Goal: Information Seeking & Learning: Learn about a topic

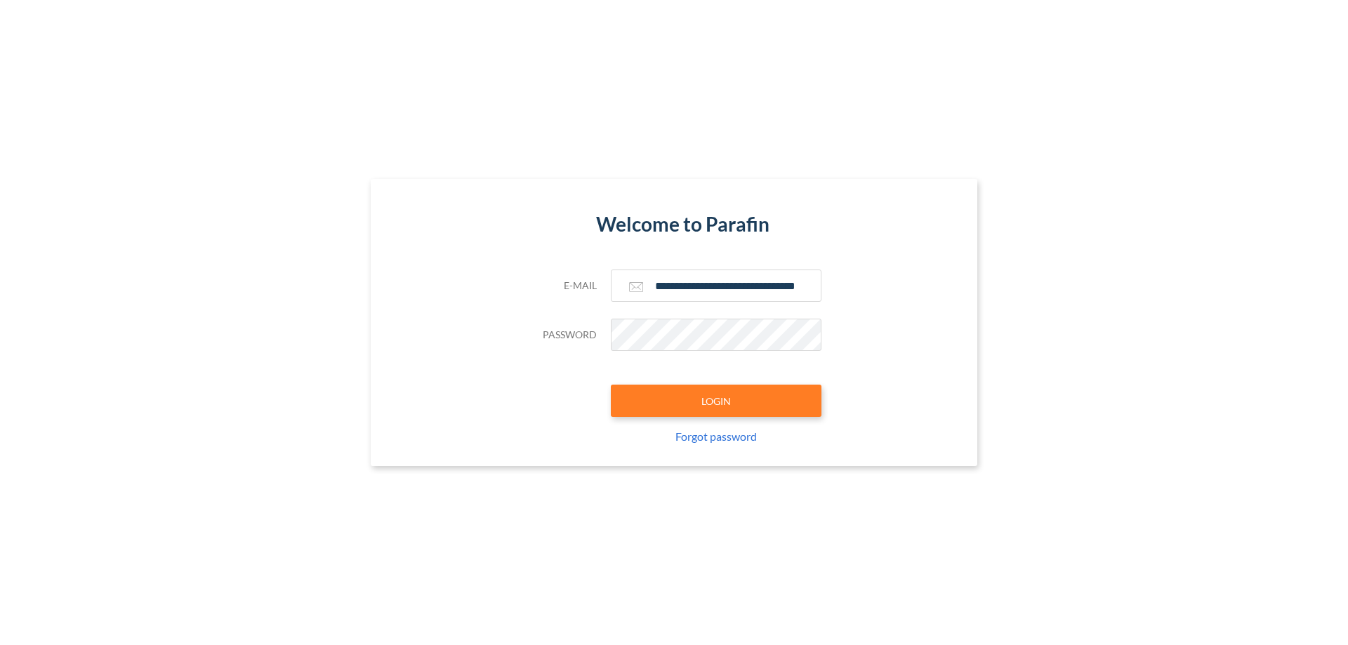
type input "**********"
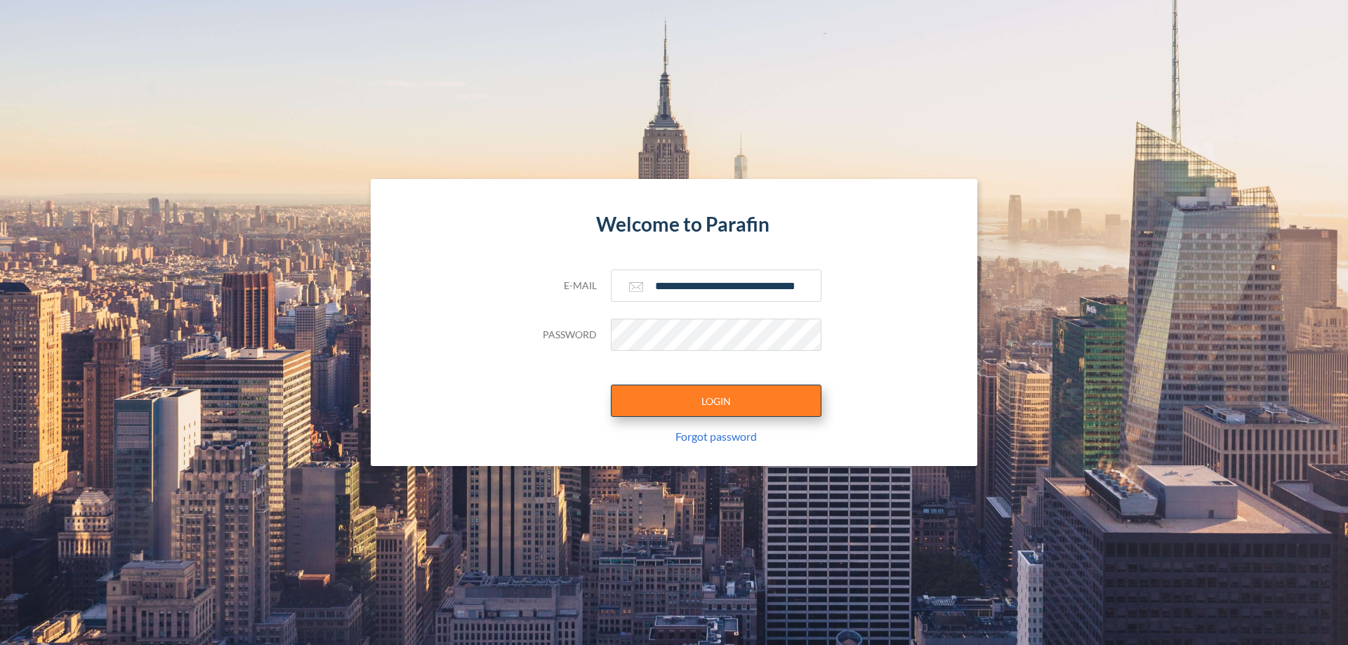
click at [716, 401] on button "LOGIN" at bounding box center [716, 401] width 211 height 32
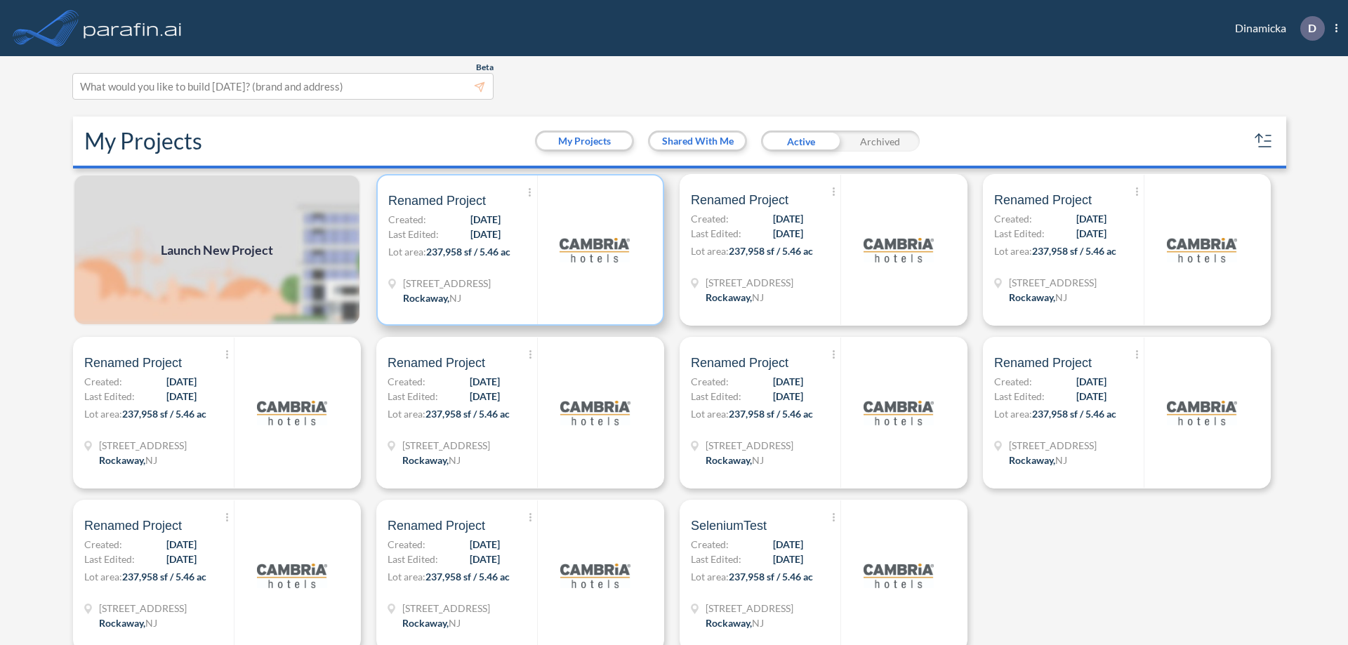
scroll to position [4, 0]
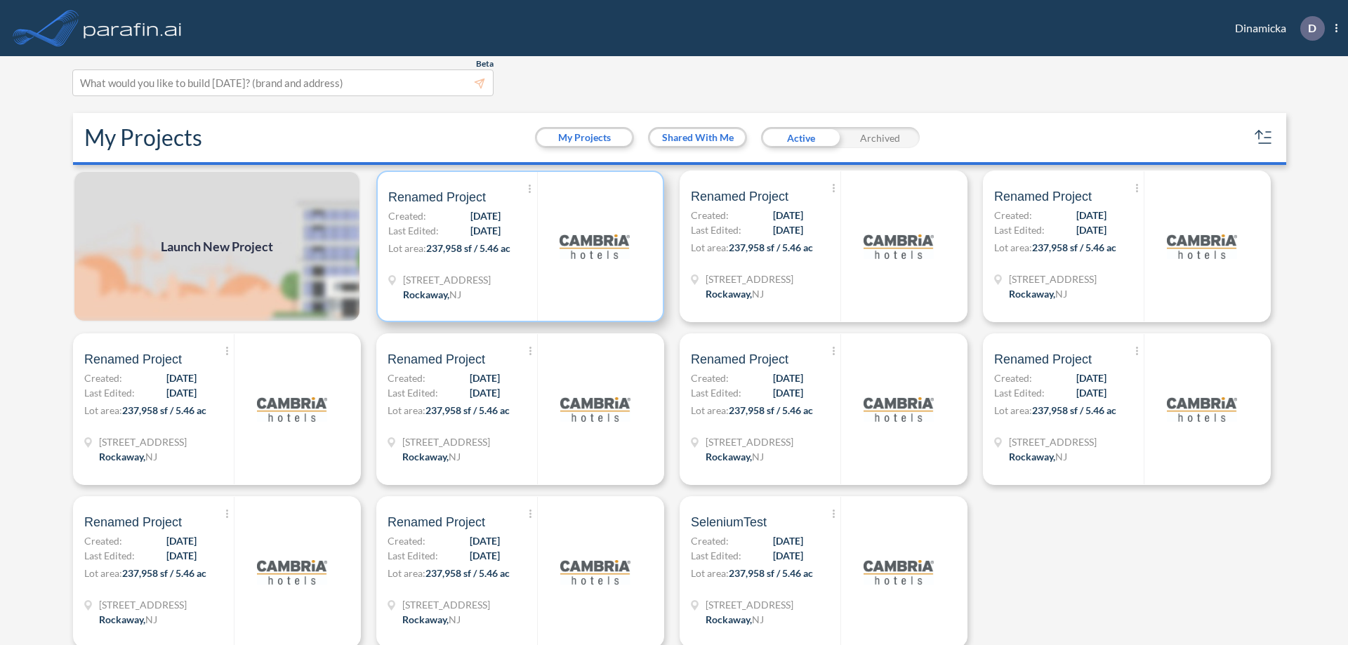
click at [517, 246] on p "Lot area: 237,958 sf / 5.46 ac" at bounding box center [462, 251] width 149 height 20
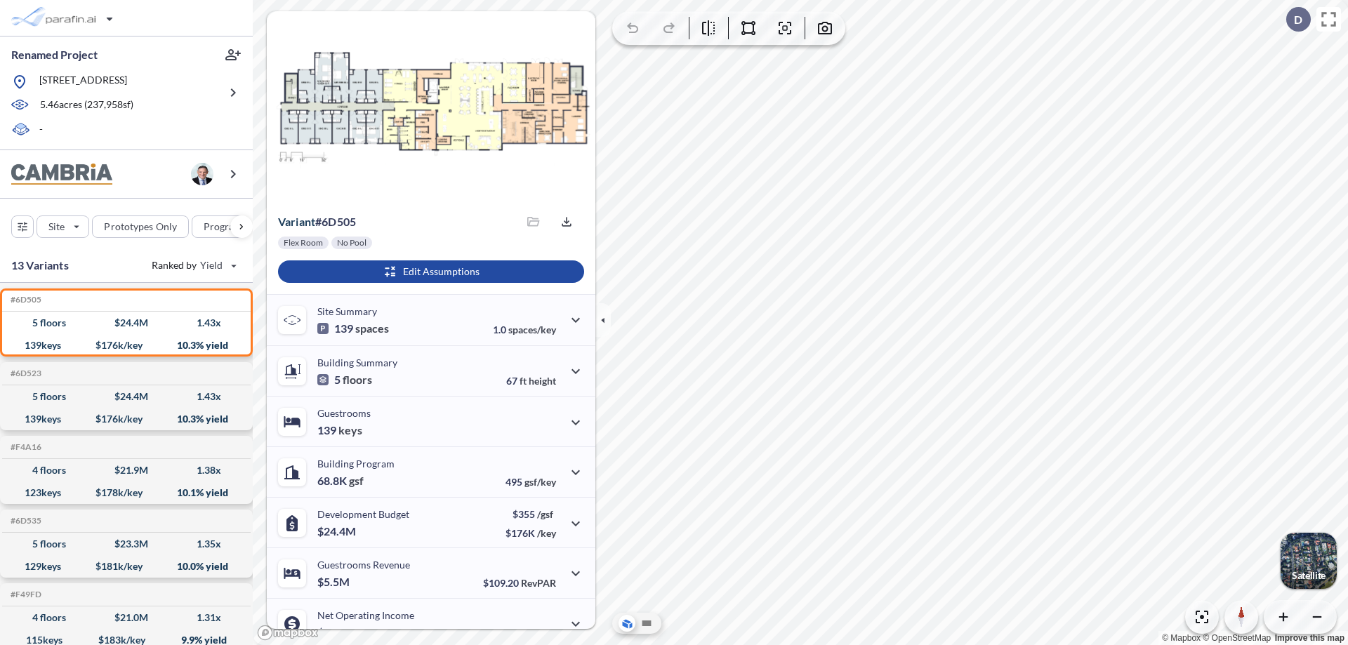
scroll to position [71, 0]
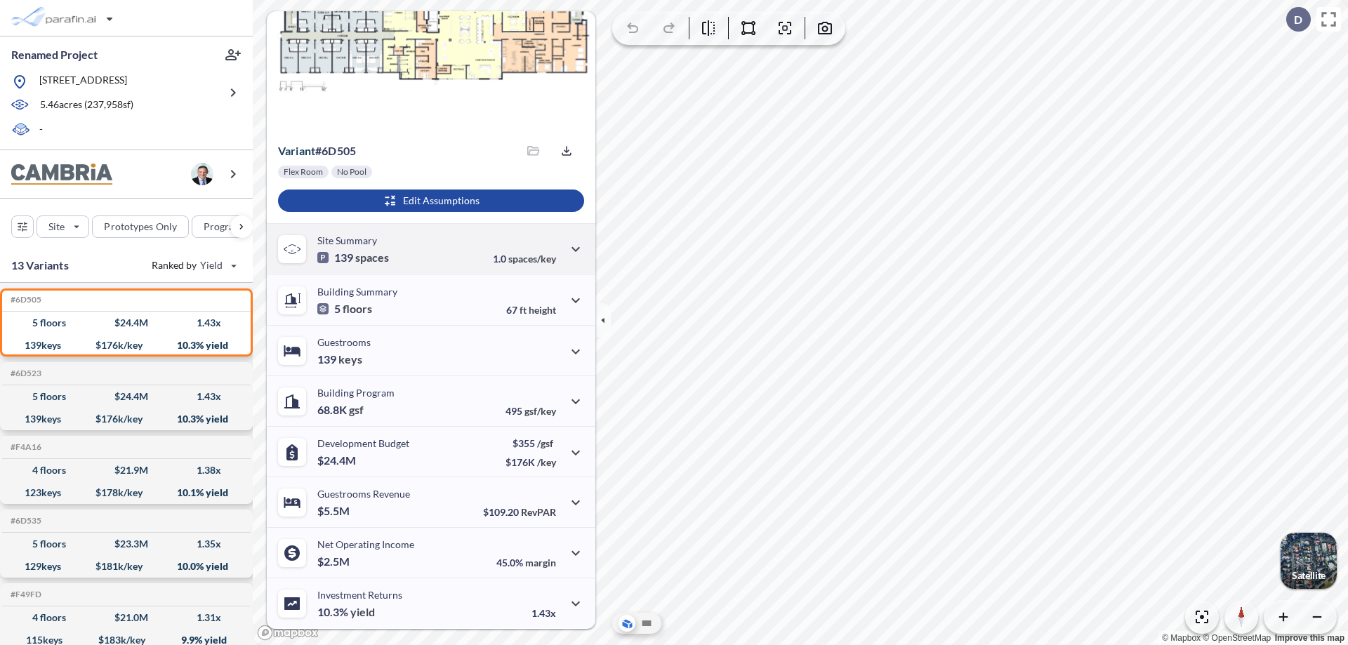
click at [429, 249] on div "Site Summary 139 spaces 1.0 spaces/key" at bounding box center [431, 248] width 329 height 51
